Goal: Transaction & Acquisition: Purchase product/service

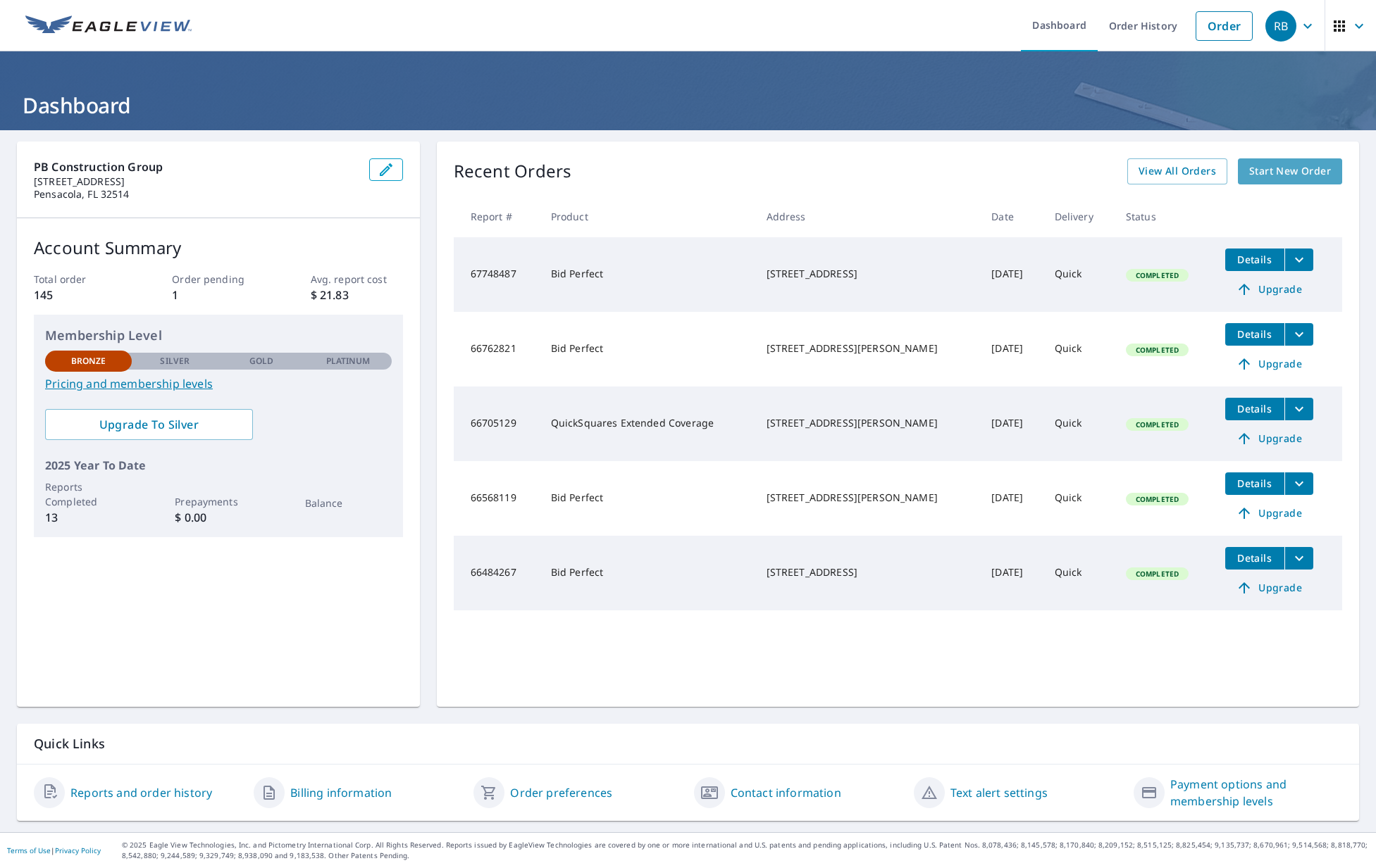
click at [1306, 173] on span "Start New Order" at bounding box center [1289, 171] width 82 height 18
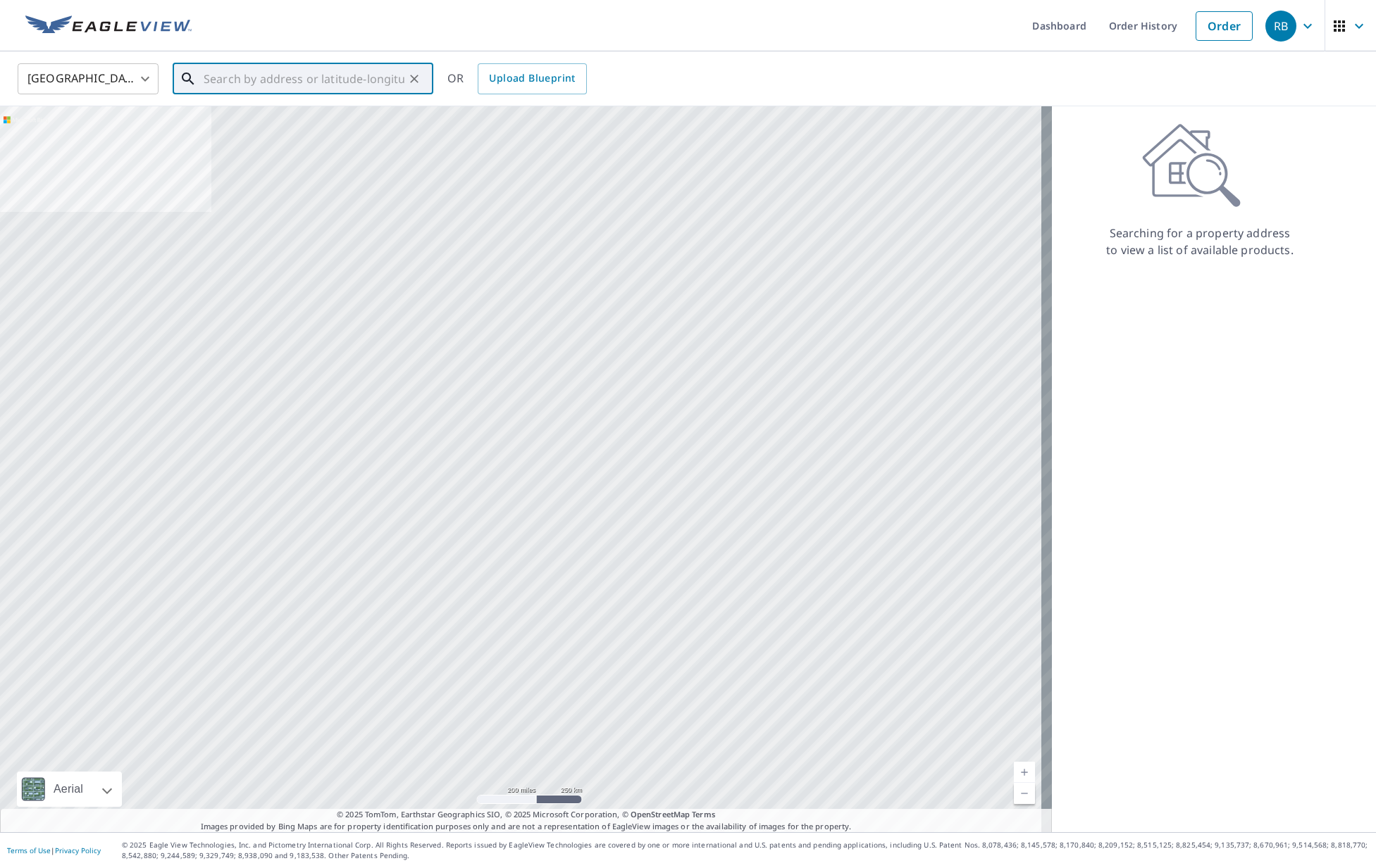
click at [293, 85] on input "text" at bounding box center [303, 79] width 200 height 39
paste input "[STREET_ADDRESS][PERSON_NAME][PERSON_NAME]"
click at [274, 121] on span "[STREET_ADDRESS]" at bounding box center [310, 119] width 221 height 17
type input "[STREET_ADDRESS][PERSON_NAME]"
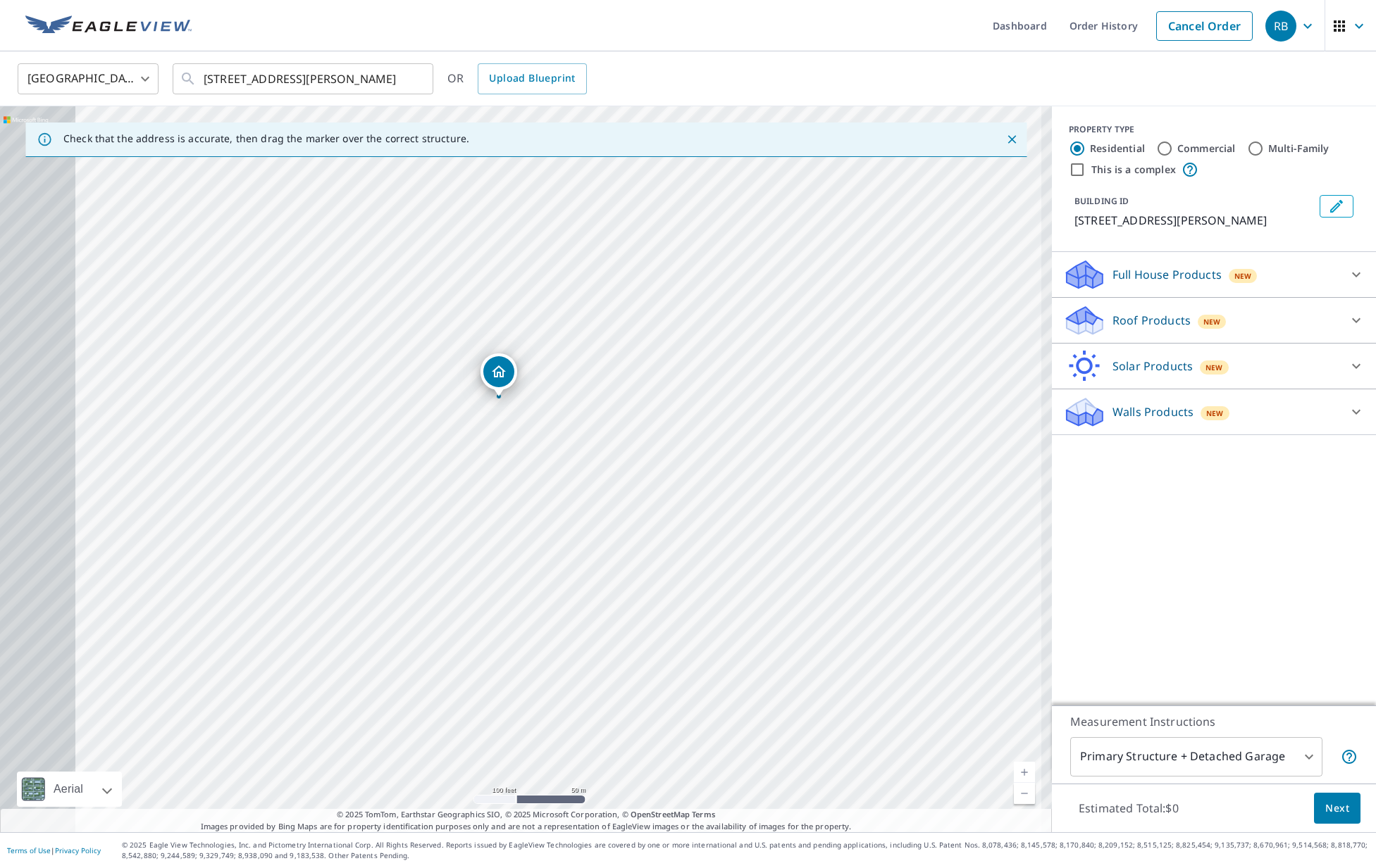
drag, startPoint x: 348, startPoint y: 427, endPoint x: 767, endPoint y: 380, distance: 421.6
click at [767, 380] on div "[STREET_ADDRESS][PERSON_NAME]" at bounding box center [526, 469] width 1052 height 726
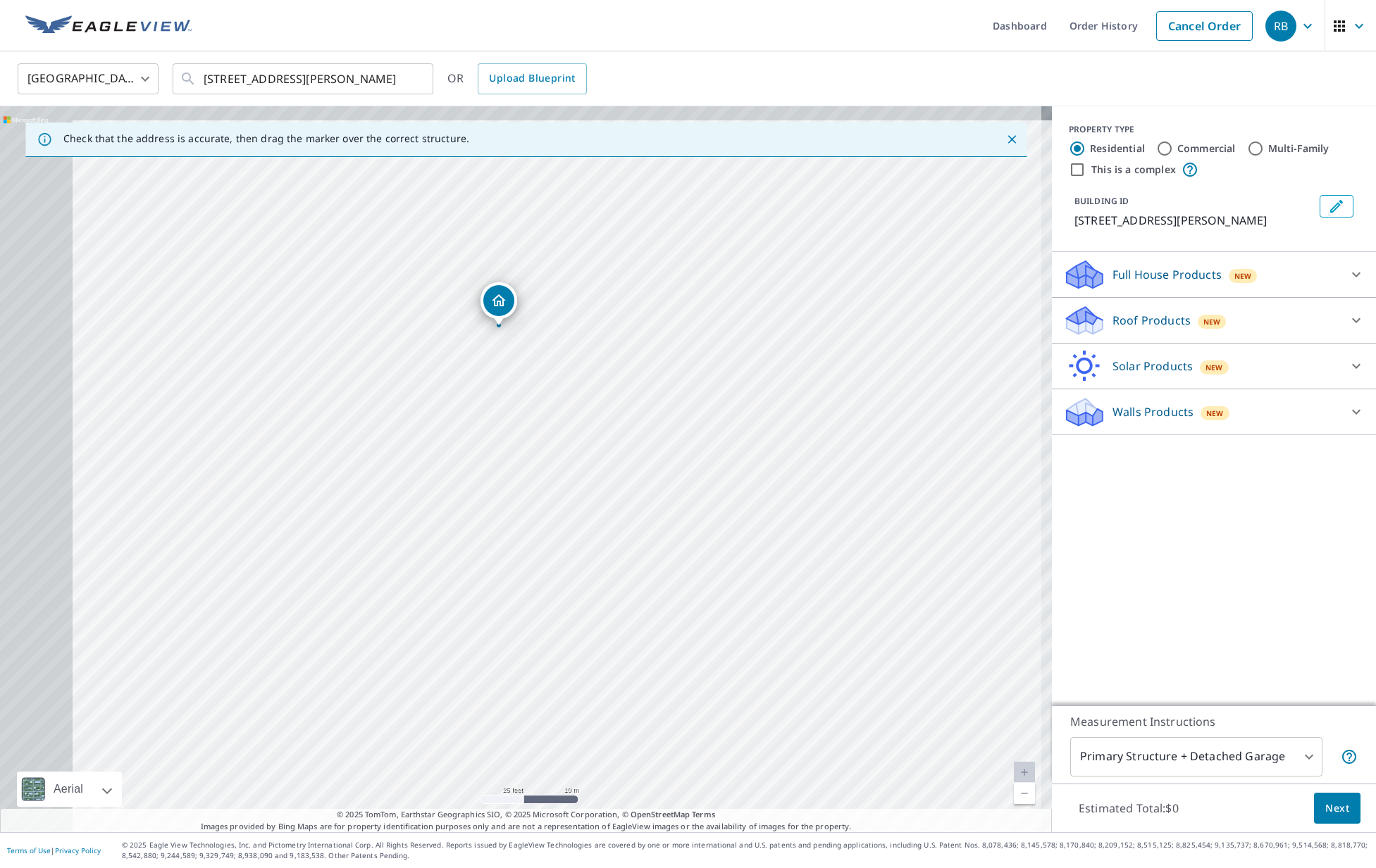
drag, startPoint x: 478, startPoint y: 380, endPoint x: 745, endPoint y: 410, distance: 268.7
click at [739, 408] on div "[STREET_ADDRESS][PERSON_NAME]" at bounding box center [526, 469] width 1052 height 726
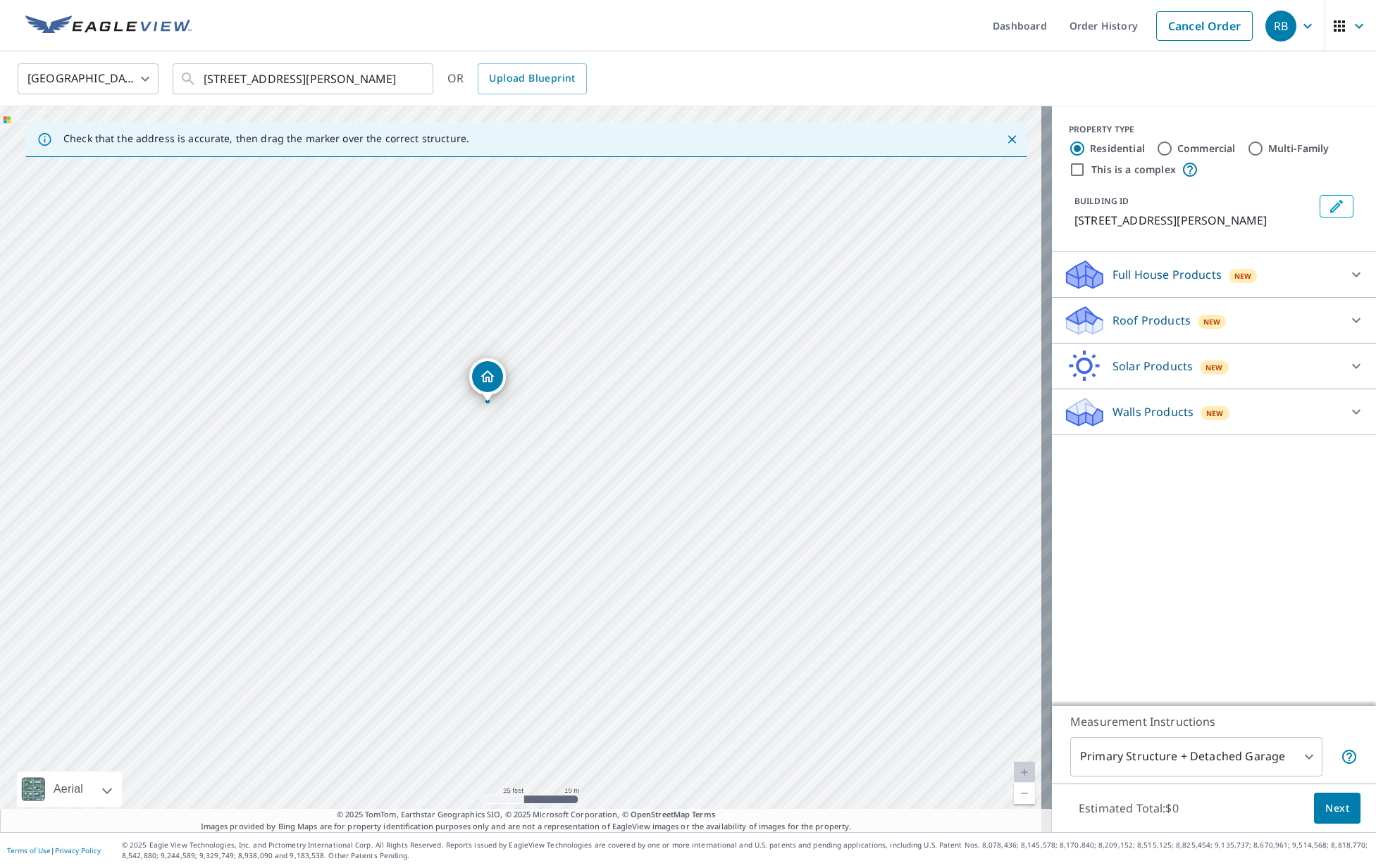
drag, startPoint x: 639, startPoint y: 340, endPoint x: 622, endPoint y: 417, distance: 78.9
click at [622, 417] on div "[STREET_ADDRESS][PERSON_NAME]" at bounding box center [526, 469] width 1052 height 726
click at [1242, 324] on div "Roof Products New" at bounding box center [1201, 321] width 277 height 33
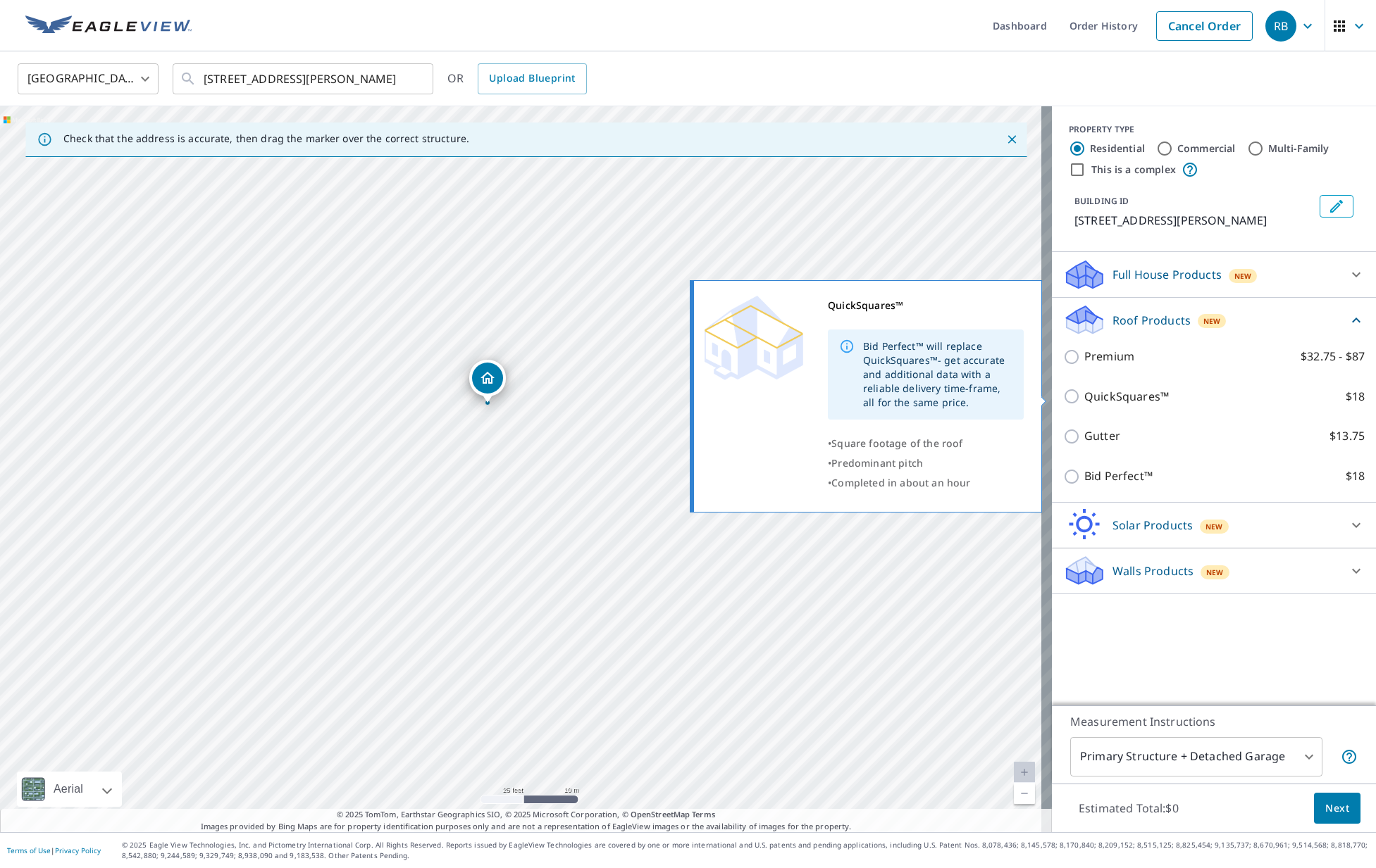
click at [1210, 400] on label "QuickSquares™ $18" at bounding box center [1225, 397] width 280 height 18
click at [1084, 400] on input "QuickSquares™ $18" at bounding box center [1073, 397] width 21 height 17
checkbox input "true"
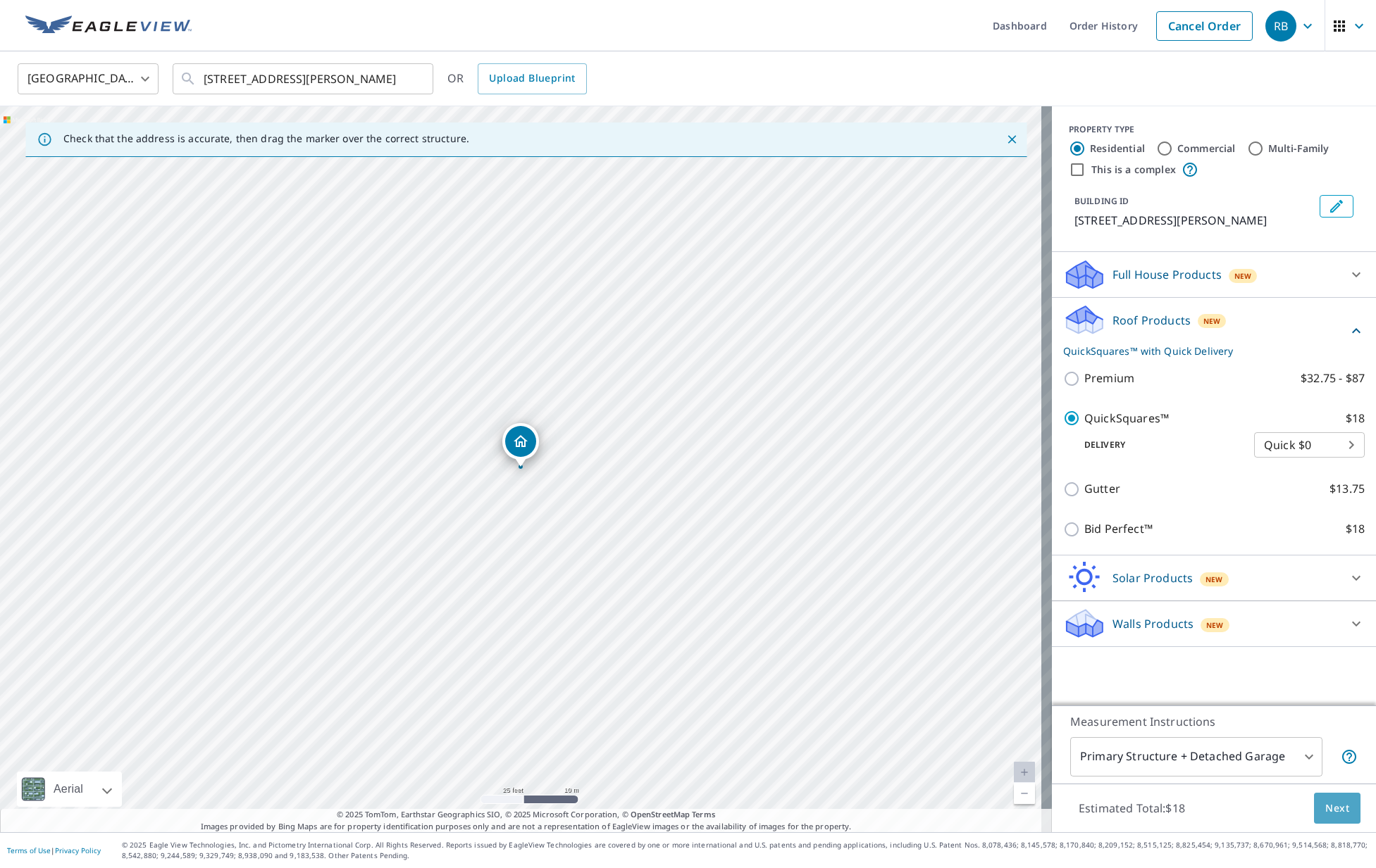
click at [1335, 815] on span "Next" at bounding box center [1336, 809] width 24 height 18
